Goal: Transaction & Acquisition: Register for event/course

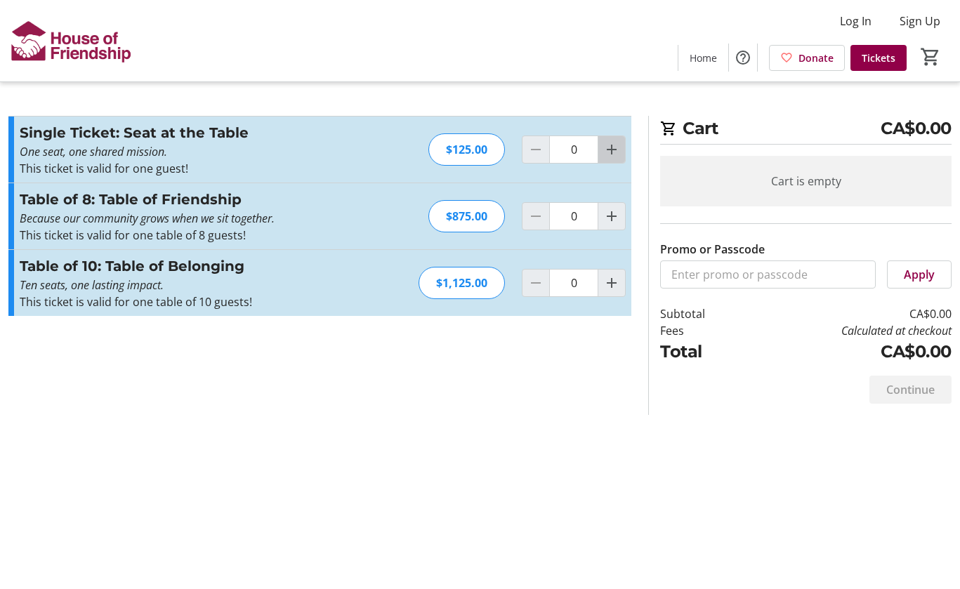
click at [616, 150] on mat-icon "Increment by one" at bounding box center [611, 149] width 17 height 17
type input "2"
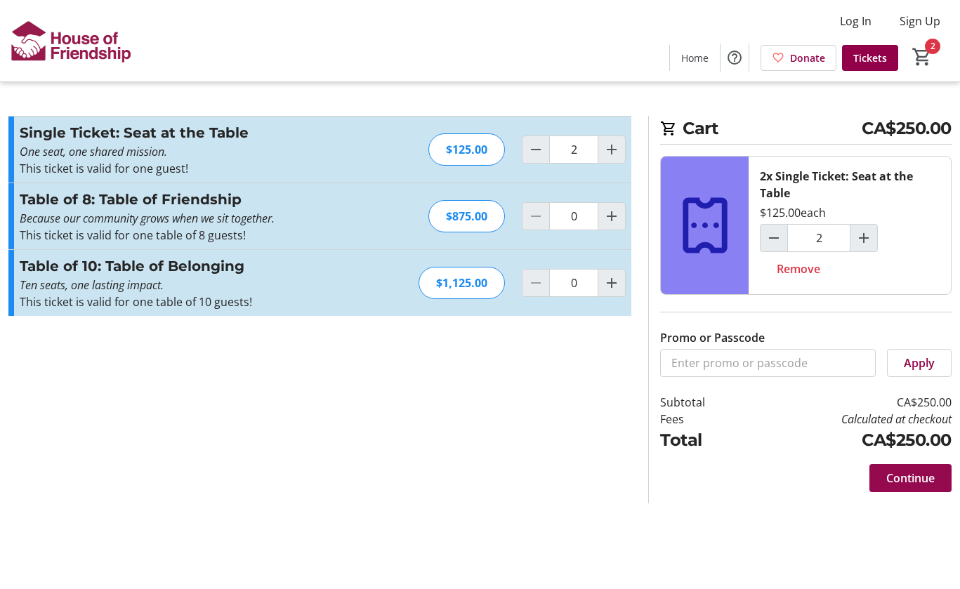
click at [913, 473] on span "Continue" at bounding box center [911, 478] width 48 height 17
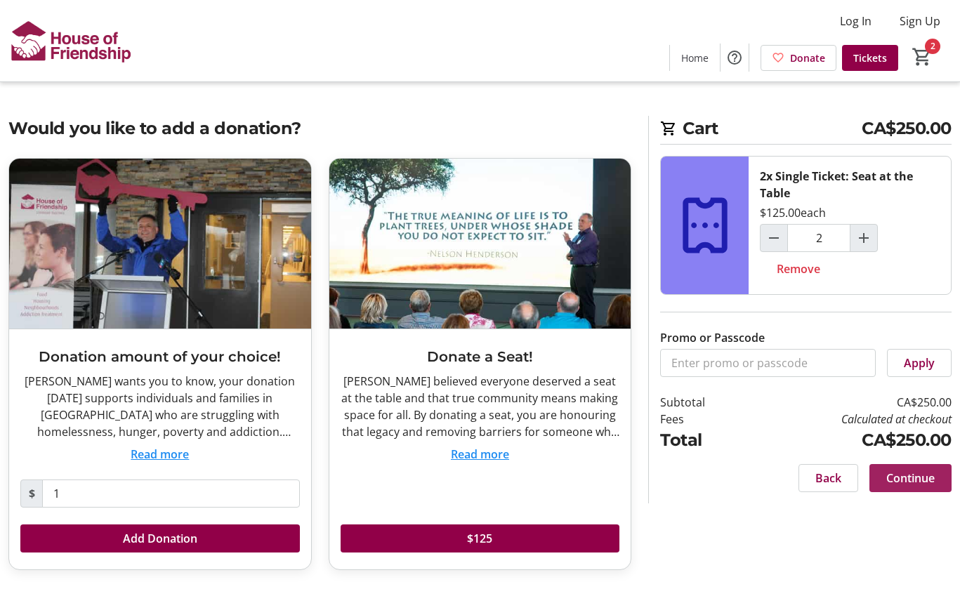
click at [910, 480] on span "Continue" at bounding box center [911, 478] width 48 height 17
select select "CA"
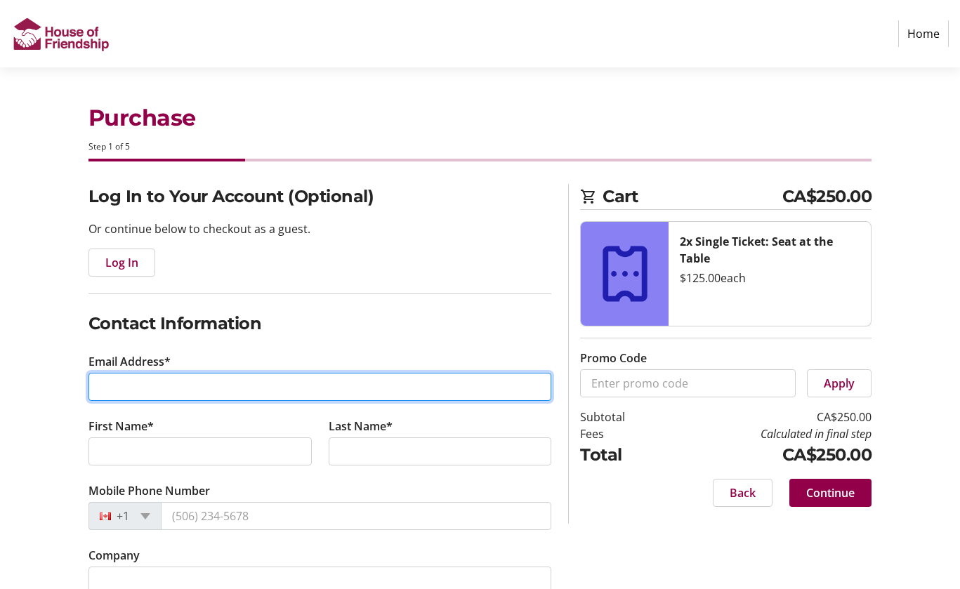
click at [418, 392] on input "Email Address*" at bounding box center [321, 387] width 464 height 28
type input "[EMAIL_ADDRESS][DOMAIN_NAME]"
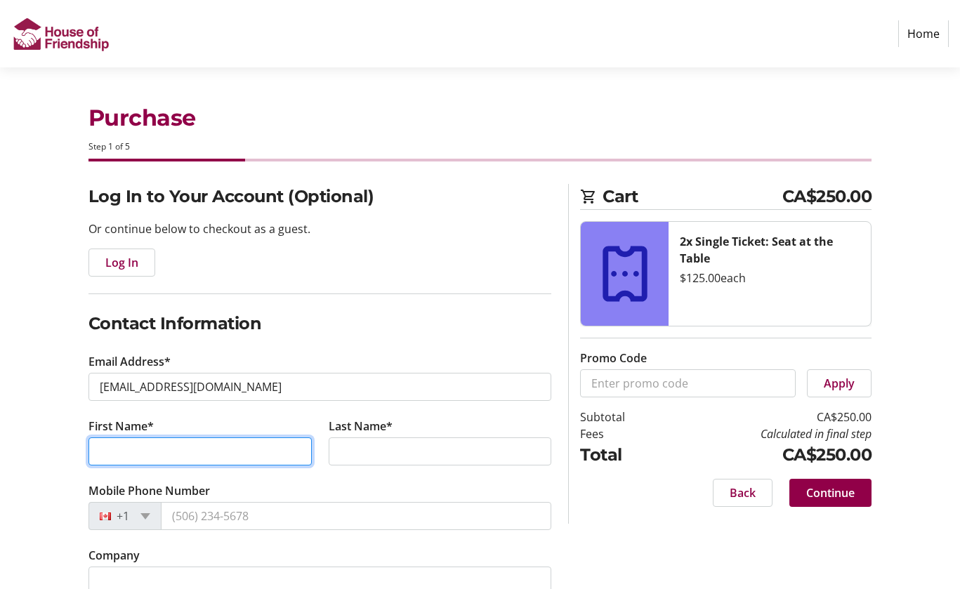
type input "[PERSON_NAME]"
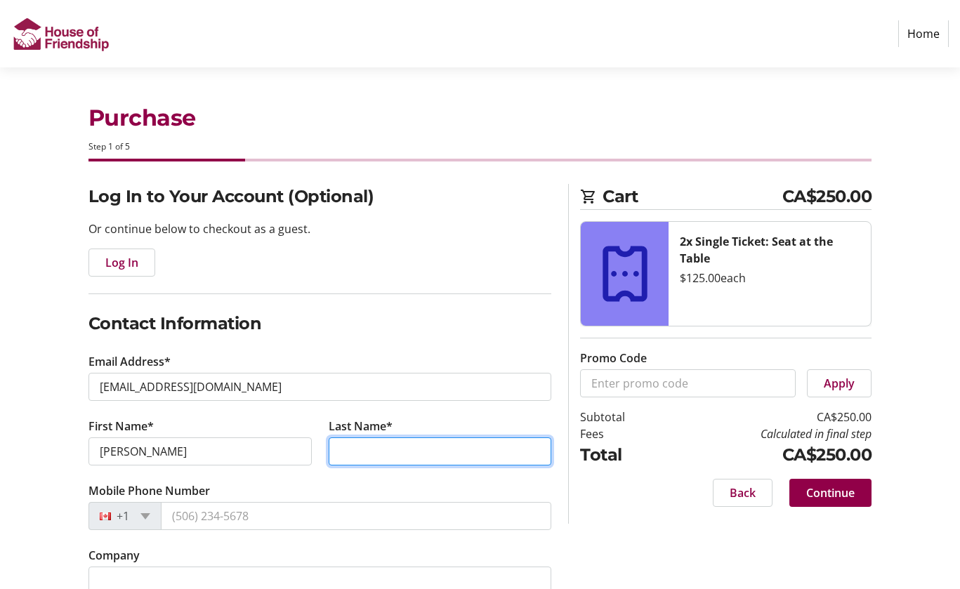
type input "[GEOGRAPHIC_DATA]"
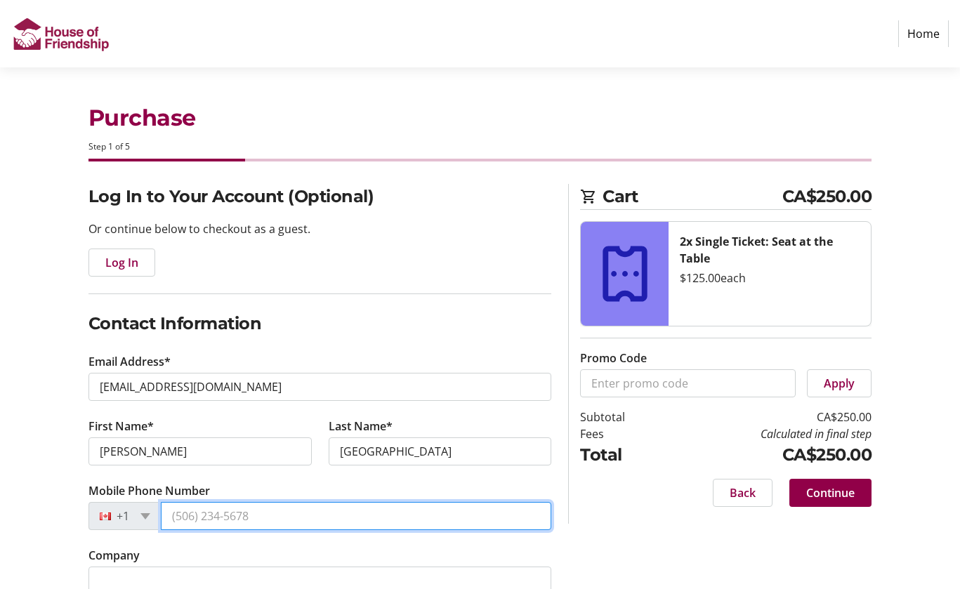
type input "[PHONE_NUMBER]"
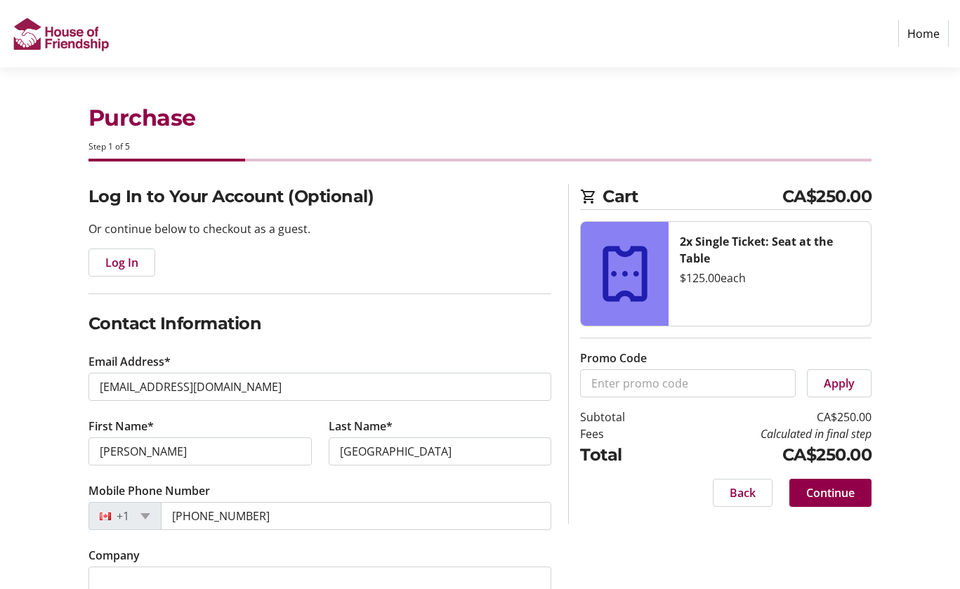
type input "[STREET_ADDRESS]"
type input "Unit 1206"
type input "[GEOGRAPHIC_DATA]"
select select "ON"
type input "N2J 4S3"
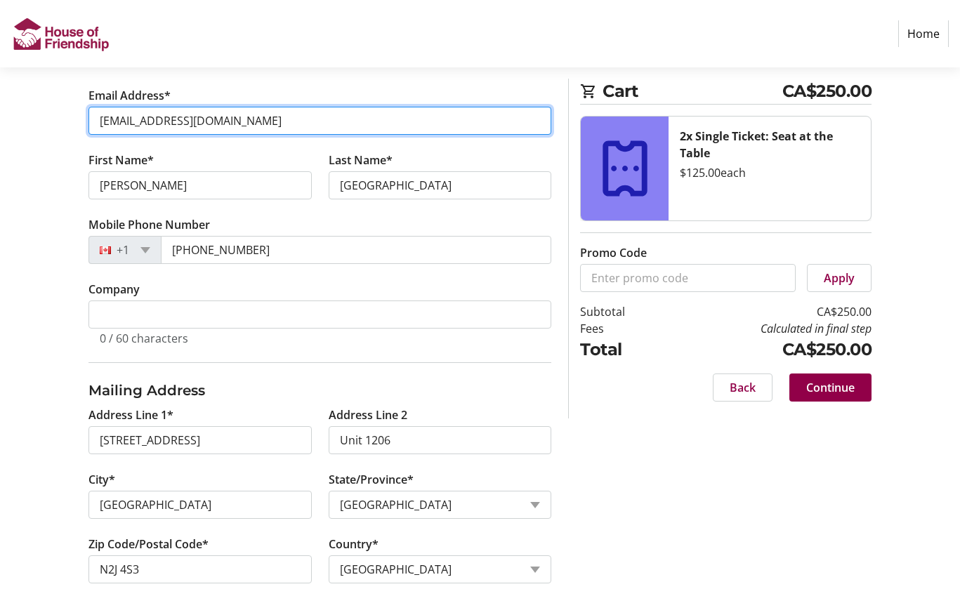
scroll to position [294, 0]
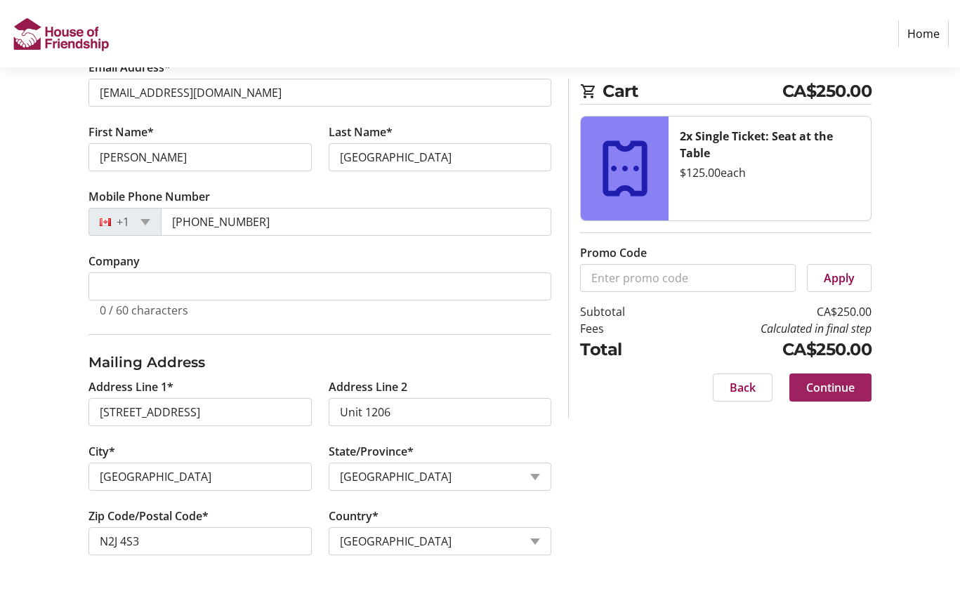
click at [847, 391] on span "Continue" at bounding box center [830, 387] width 48 height 17
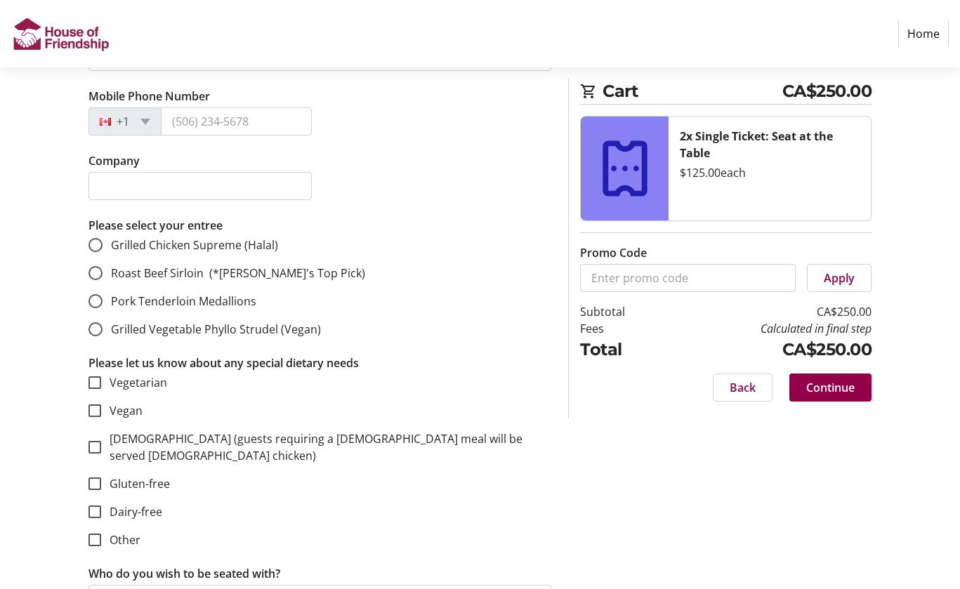
scroll to position [1361, 0]
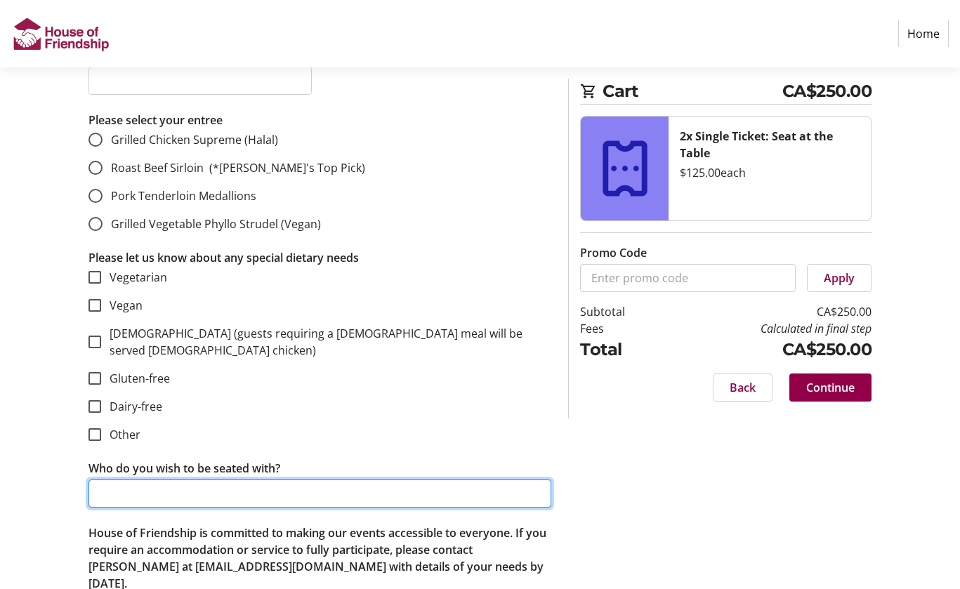
click at [373, 480] on input "Who do you wish to be seated with?" at bounding box center [321, 494] width 464 height 28
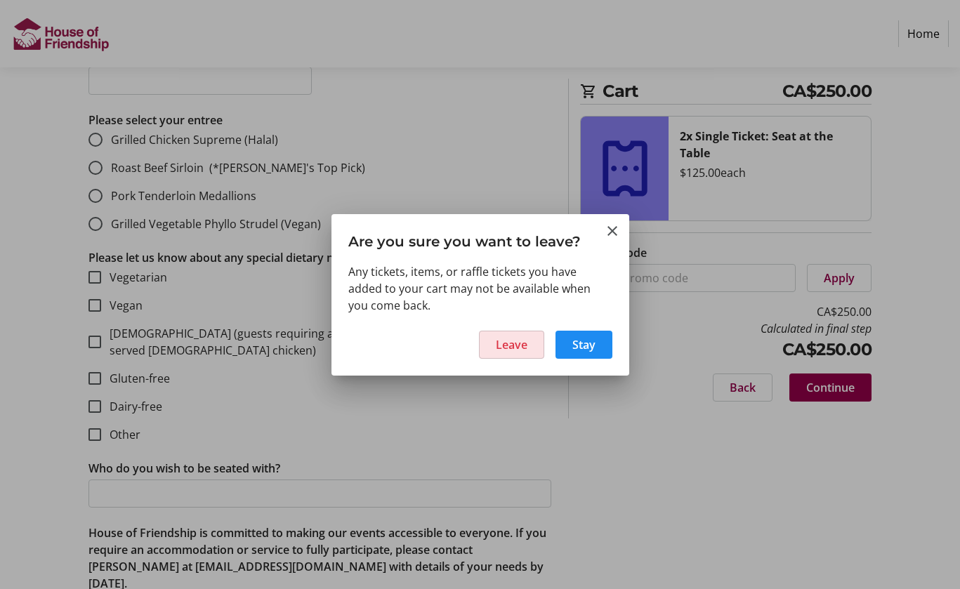
click at [529, 345] on span at bounding box center [512, 345] width 64 height 34
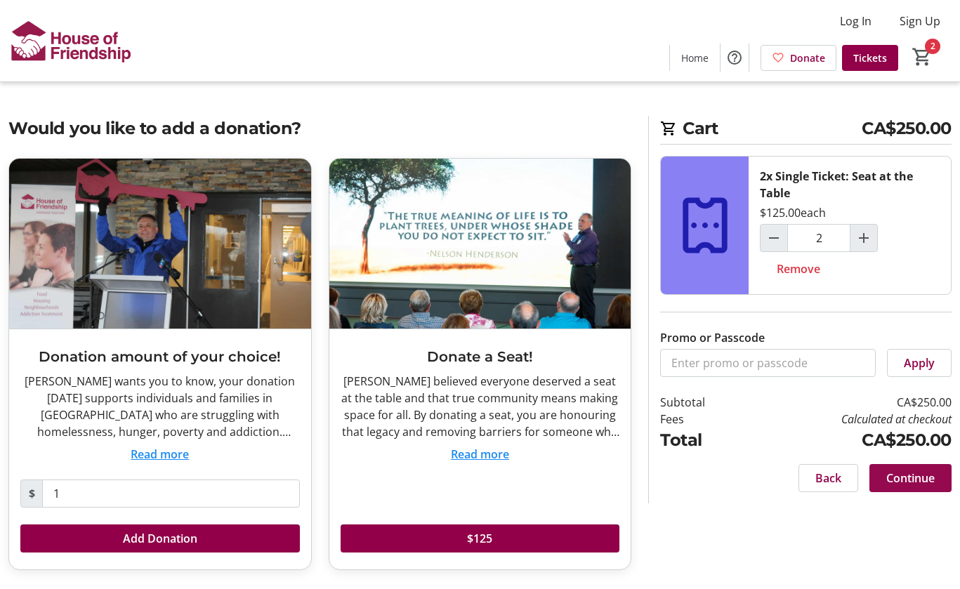
click at [914, 473] on span "Continue" at bounding box center [911, 478] width 48 height 17
select select "CA"
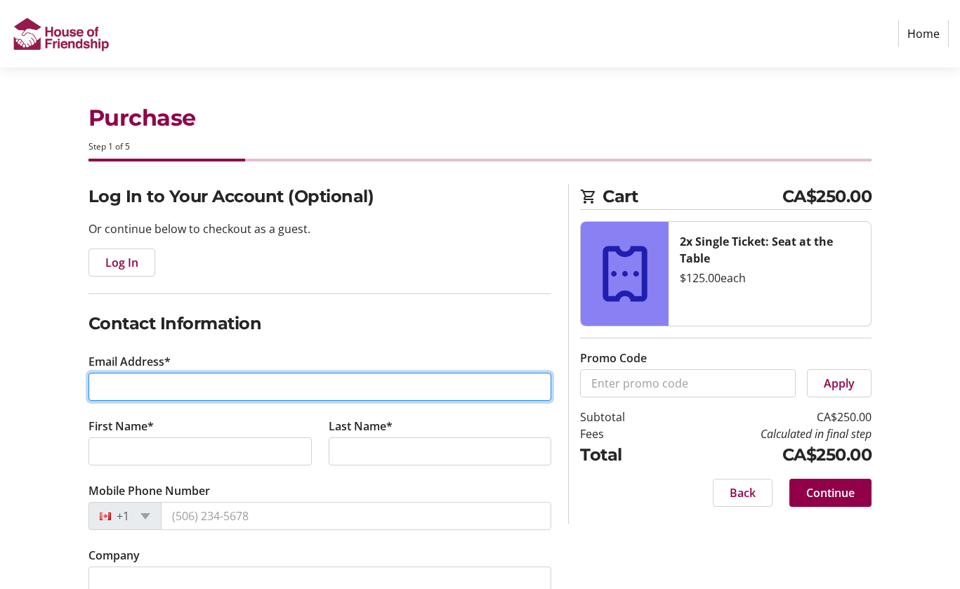
click at [502, 388] on input "Email Address*" at bounding box center [321, 387] width 464 height 28
type input "[EMAIL_ADDRESS][DOMAIN_NAME]"
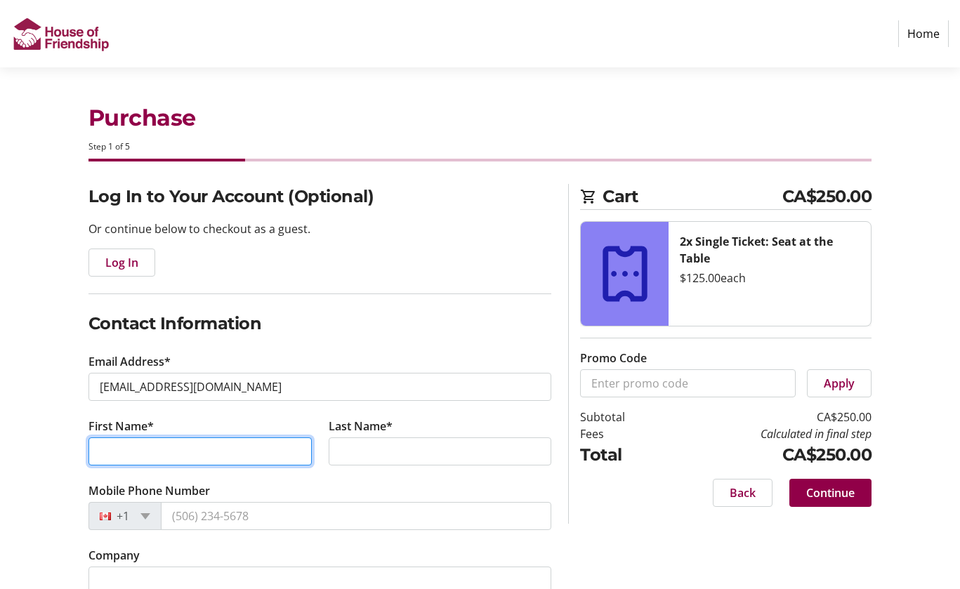
type input "[PERSON_NAME]"
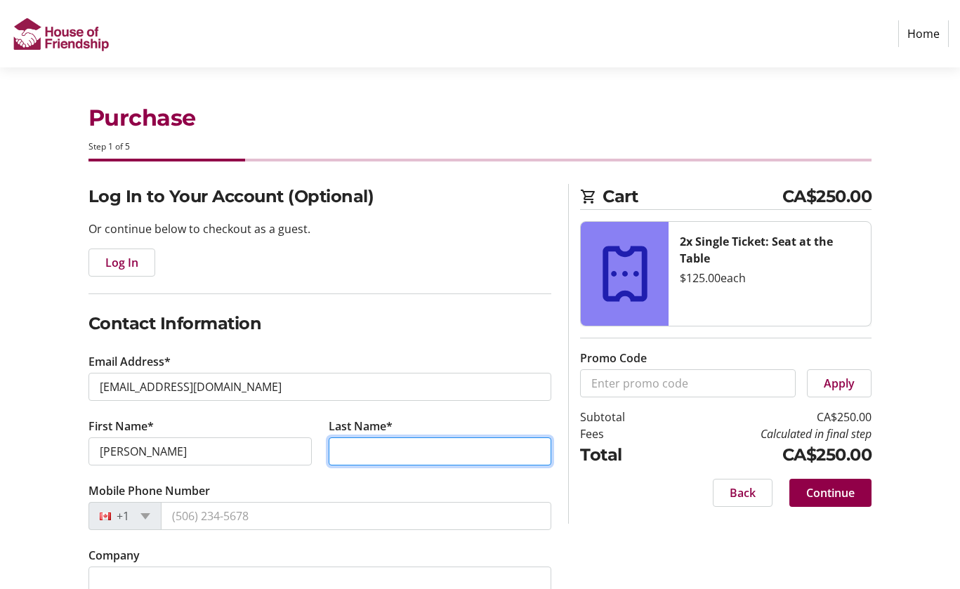
type input "[GEOGRAPHIC_DATA]"
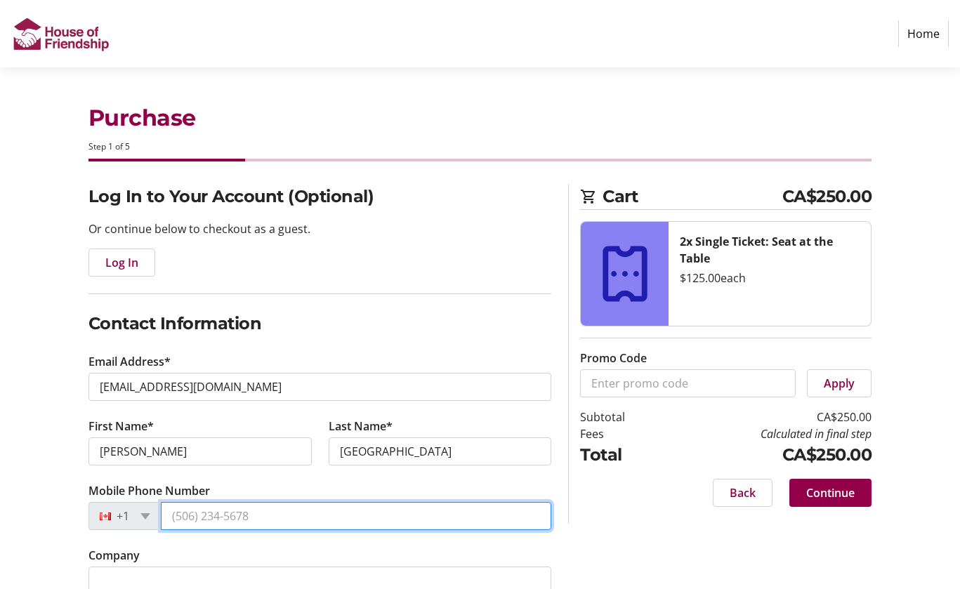
type input "[PHONE_NUMBER]"
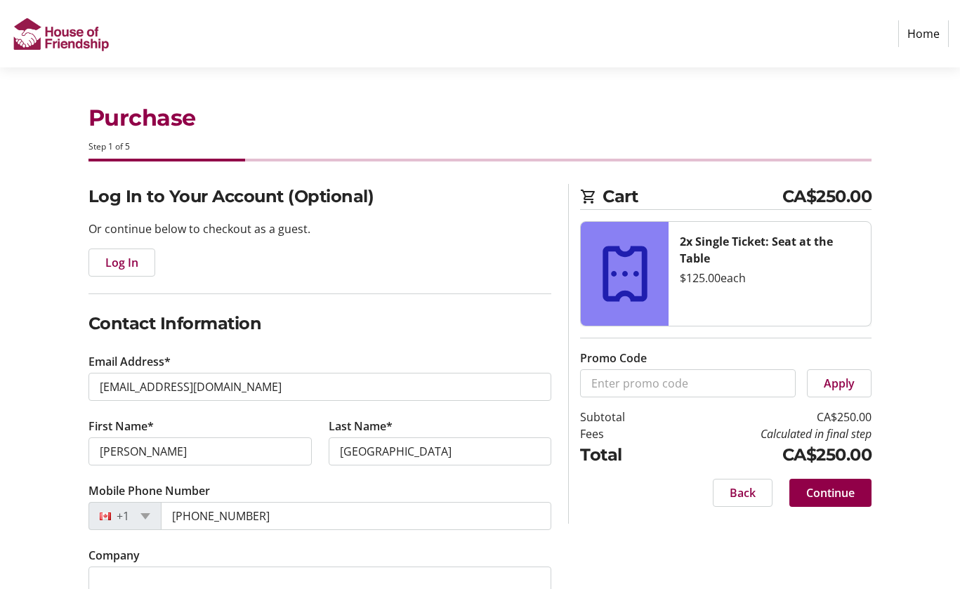
type input "[STREET_ADDRESS]"
type input "Unit 1206"
type input "[GEOGRAPHIC_DATA]"
select select "ON"
type input "N2J 4S3"
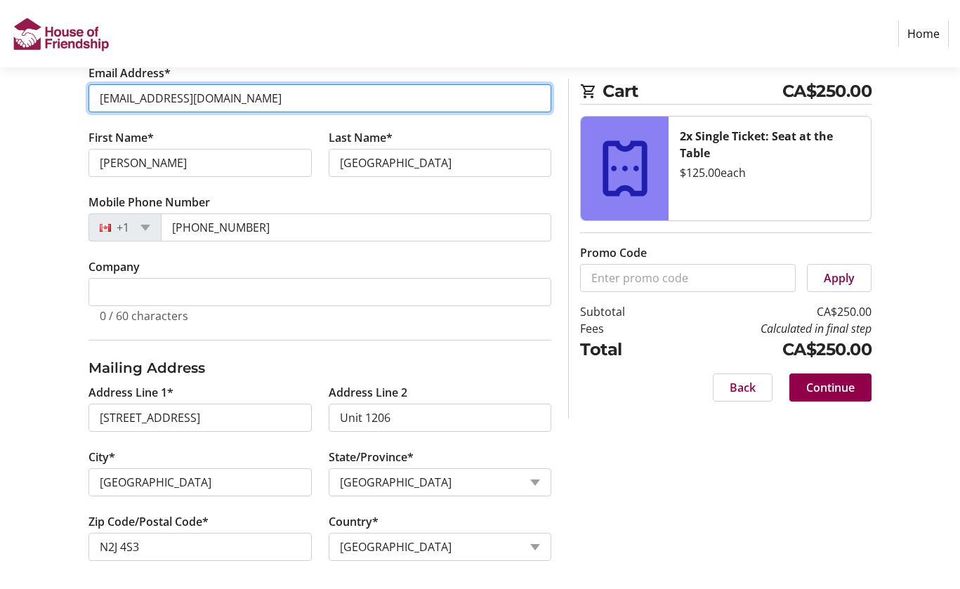
scroll to position [294, 0]
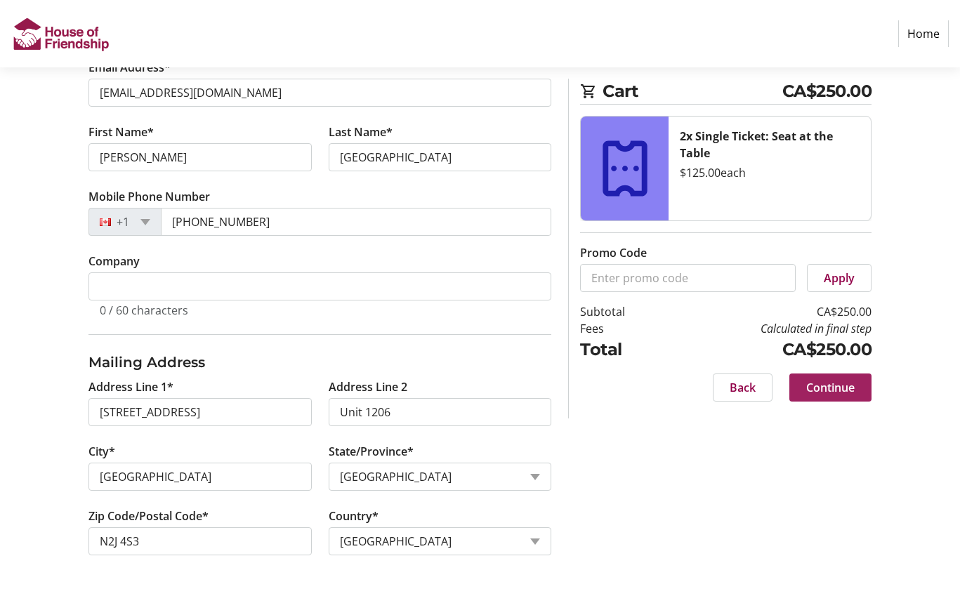
click at [827, 390] on span "Continue" at bounding box center [830, 387] width 48 height 17
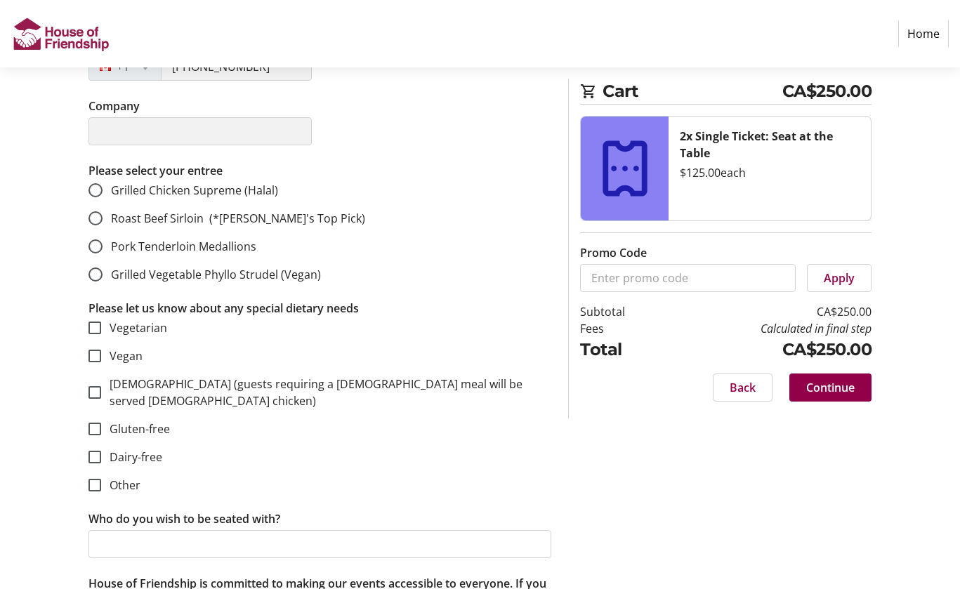
scroll to position [429, 0]
